Goal: Task Accomplishment & Management: Use online tool/utility

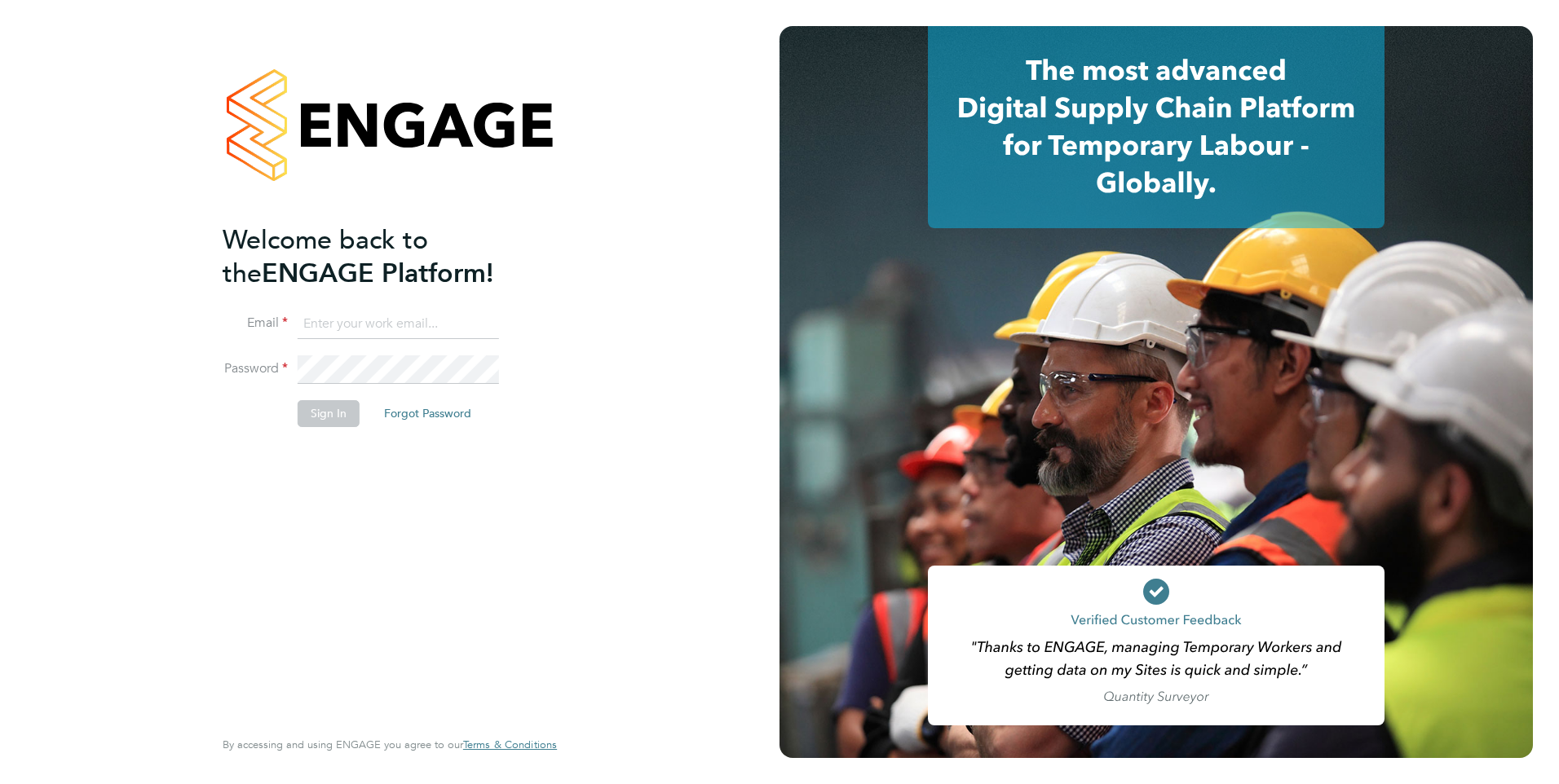
type input "[PERSON_NAME][EMAIL_ADDRESS][PERSON_NAME][DOMAIN_NAME]"
click at [323, 418] on button "Sign In" at bounding box center [329, 413] width 62 height 26
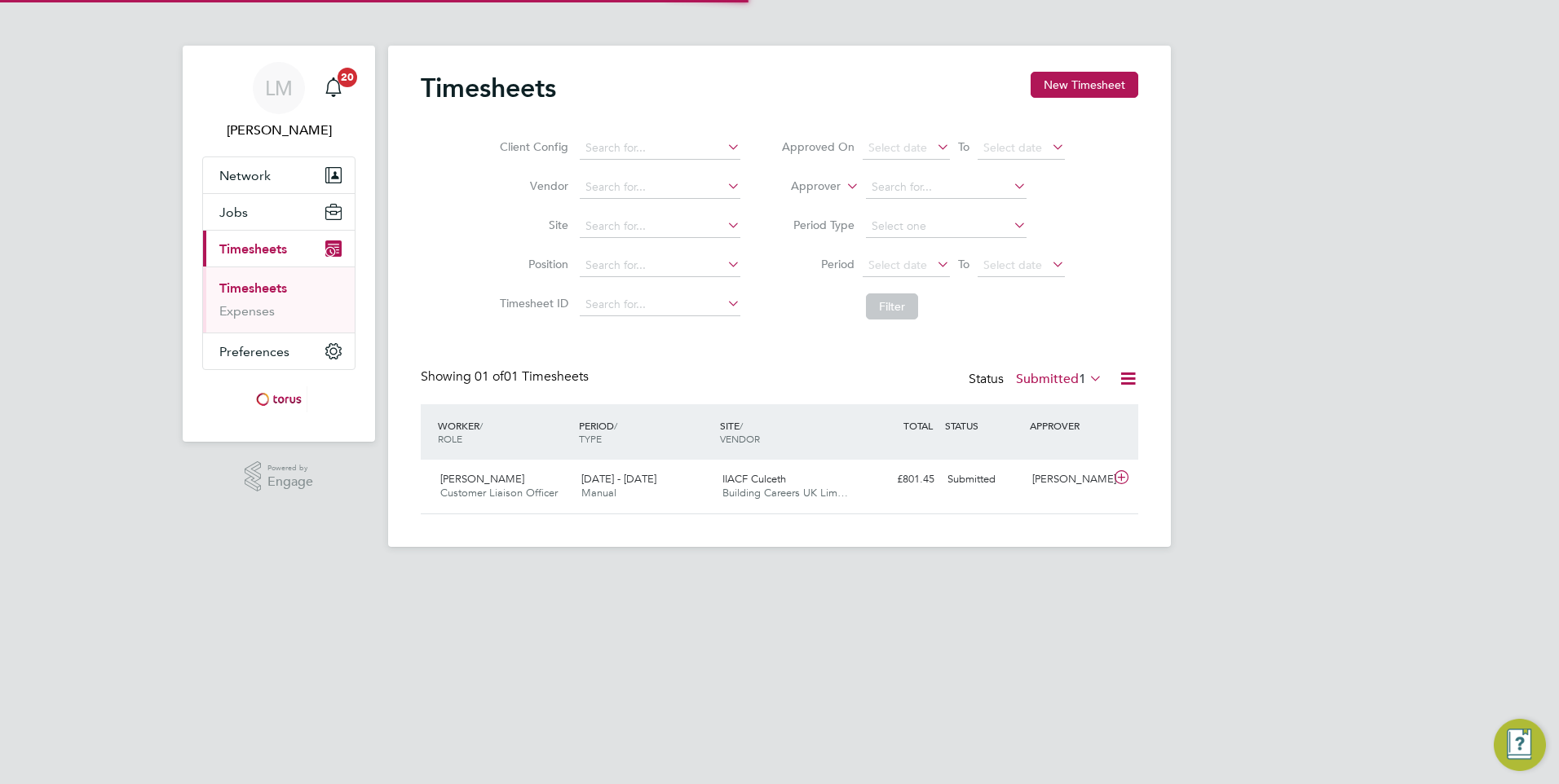
scroll to position [41, 142]
click at [976, 484] on div "Submitted" at bounding box center [983, 479] width 85 height 27
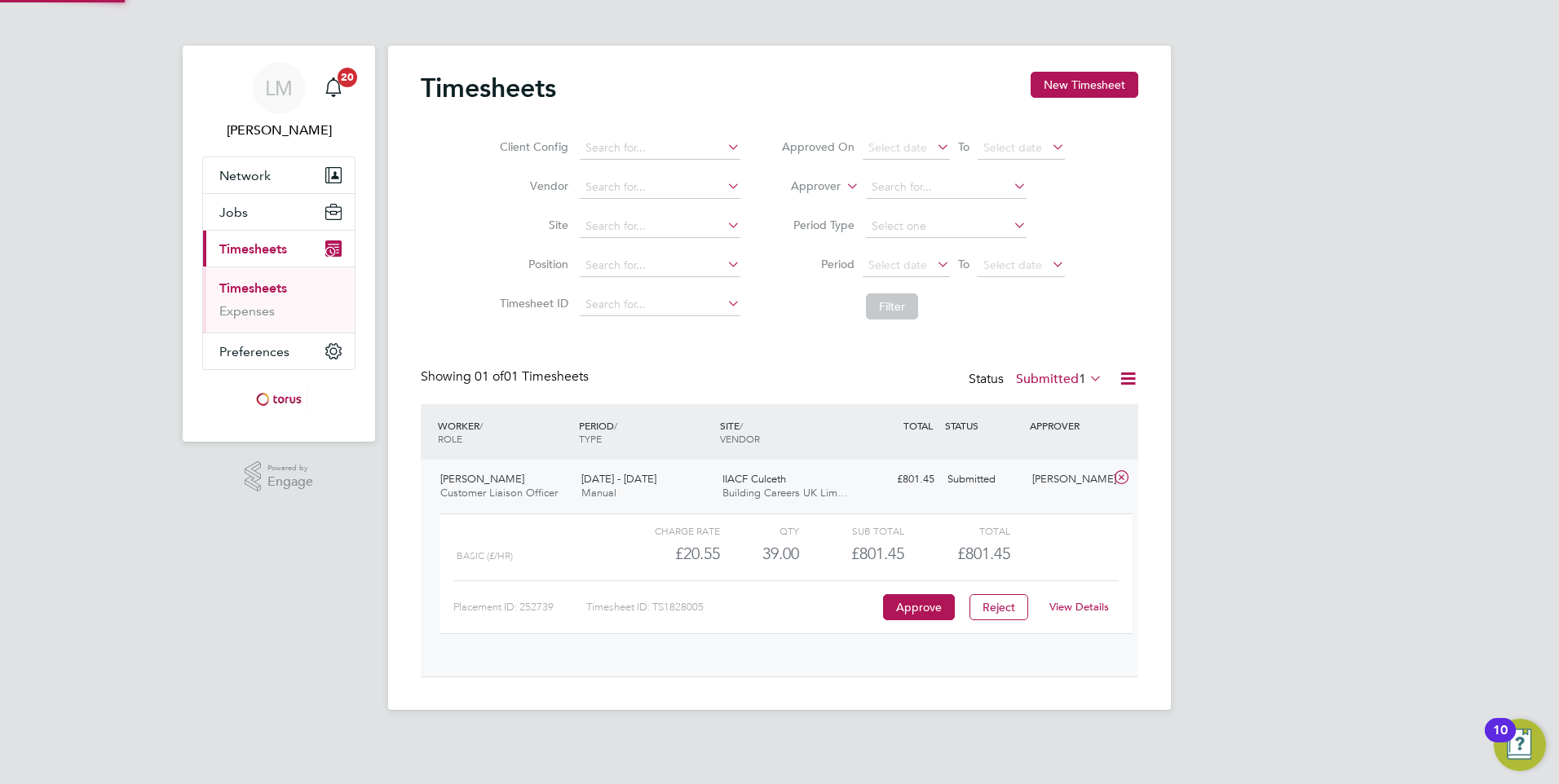
scroll to position [27, 159]
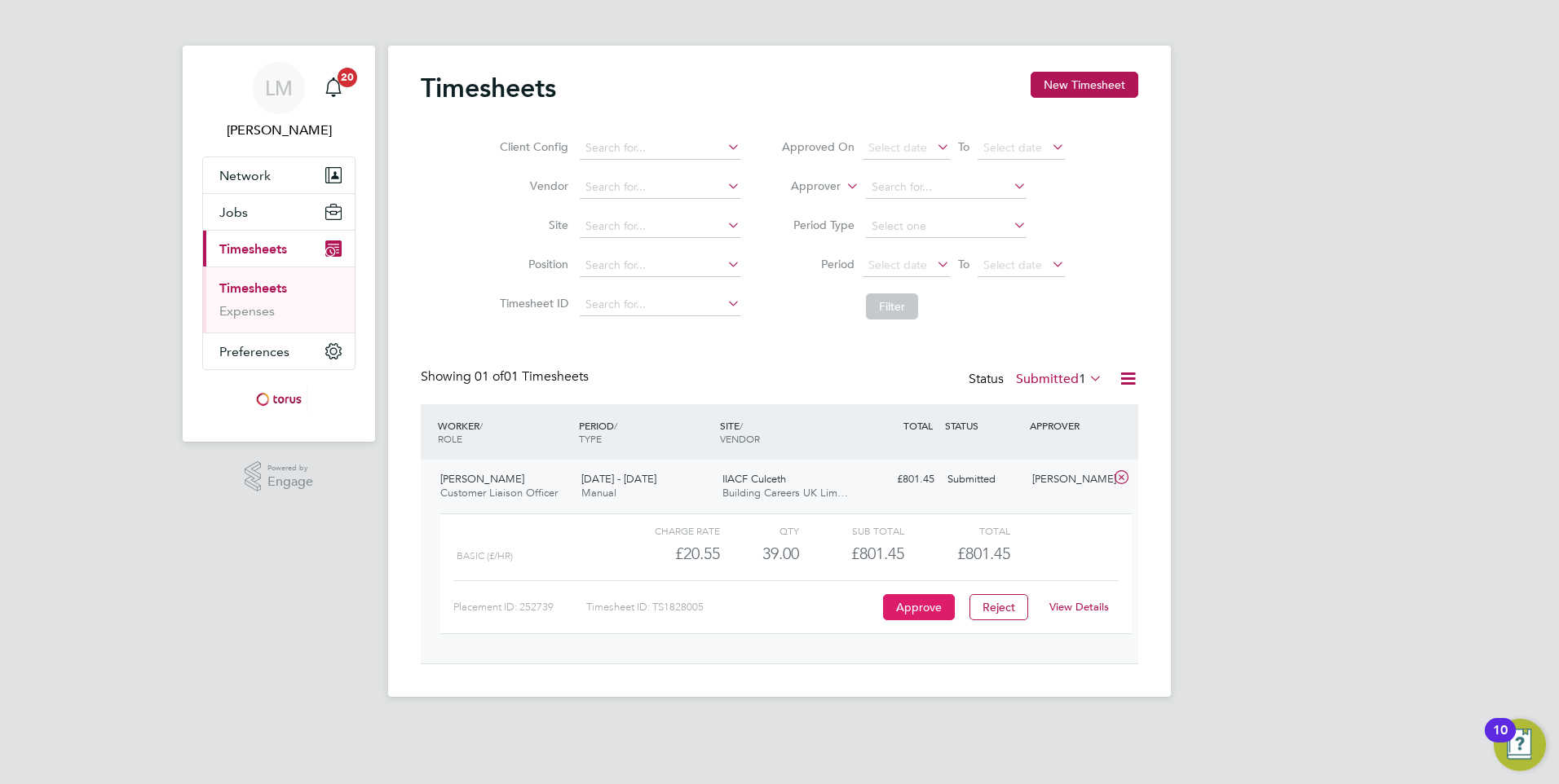
click at [902, 605] on button "Approve" at bounding box center [919, 607] width 72 height 26
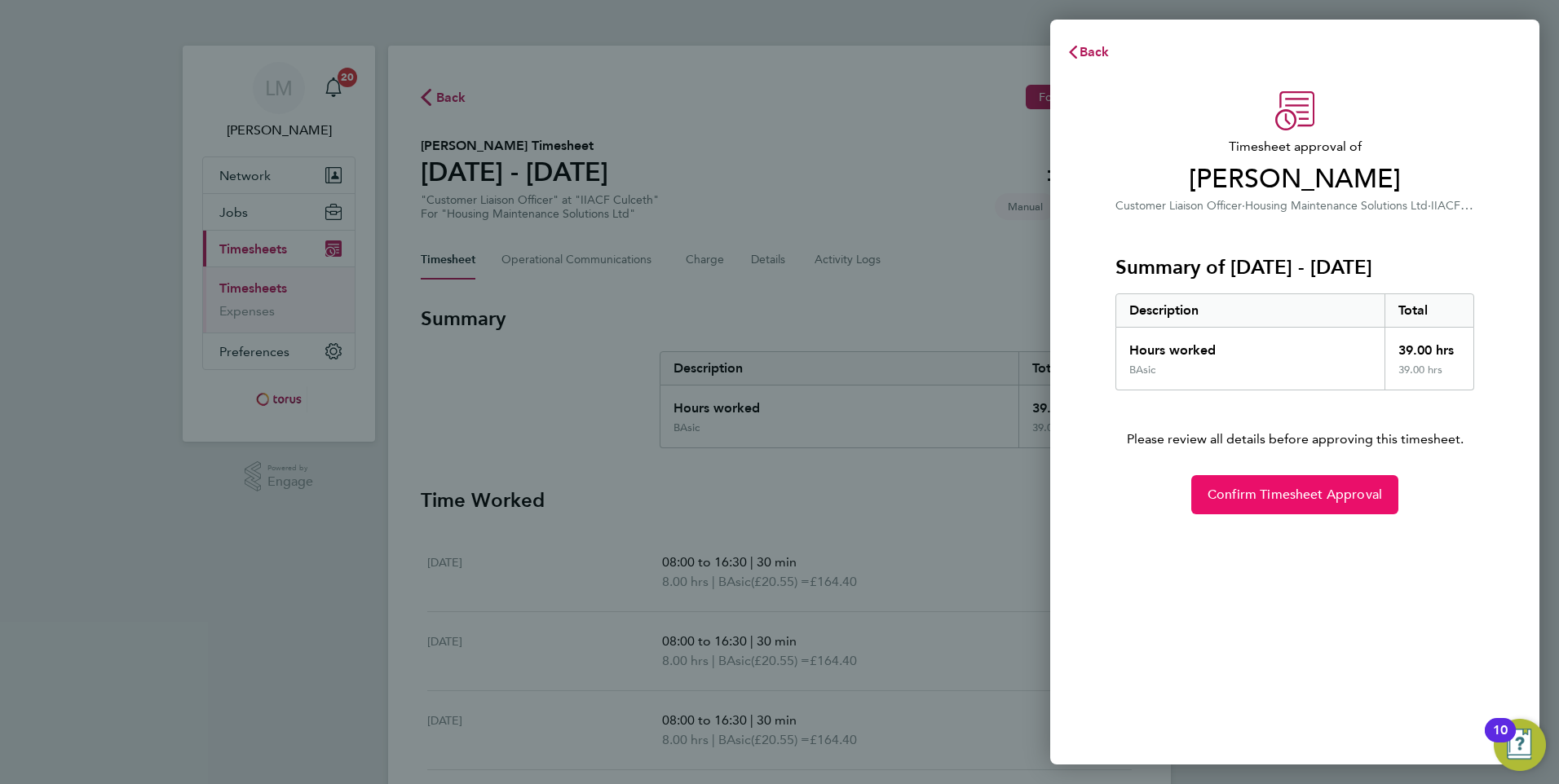
click at [1271, 502] on span "Confirm Timesheet Approval" at bounding box center [1294, 494] width 174 height 16
